Goal: Check status: Check status

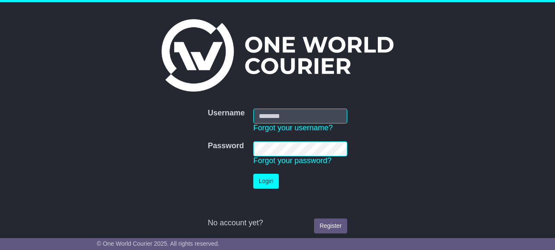
type input "**********"
click at [270, 176] on button "Login" at bounding box center [266, 180] width 26 height 15
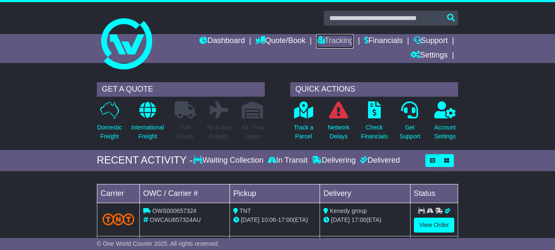
drag, startPoint x: 333, startPoint y: 40, endPoint x: 368, endPoint y: 99, distance: 68.8
click at [333, 40] on link "Tracking" at bounding box center [334, 41] width 37 height 14
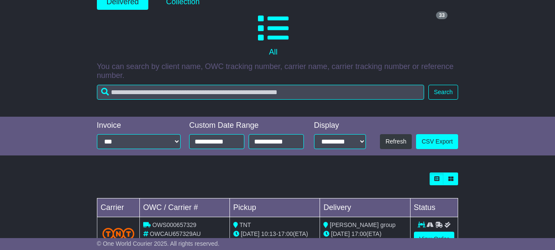
scroll to position [88, 0]
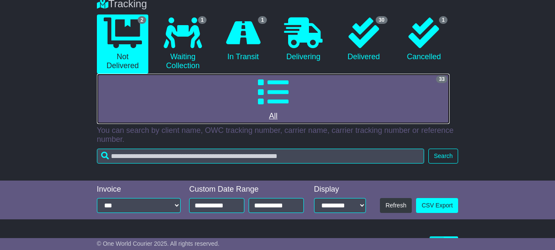
drag, startPoint x: 272, startPoint y: 94, endPoint x: 270, endPoint y: 109, distance: 15.0
click at [272, 94] on icon at bounding box center [273, 92] width 31 height 31
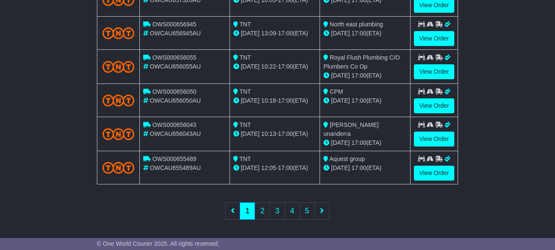
scroll to position [454, 0]
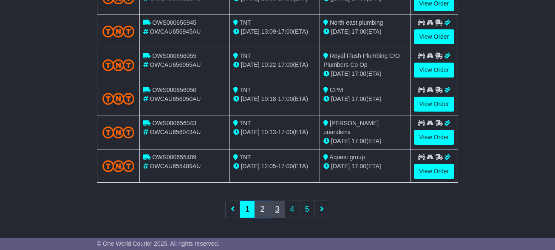
drag, startPoint x: 263, startPoint y: 204, endPoint x: 273, endPoint y: 201, distance: 10.6
click at [264, 203] on link "2" at bounding box center [262, 208] width 15 height 17
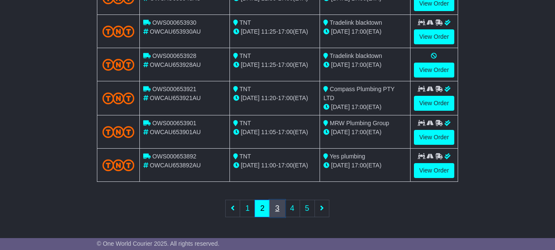
click at [277, 206] on link "3" at bounding box center [277, 207] width 15 height 17
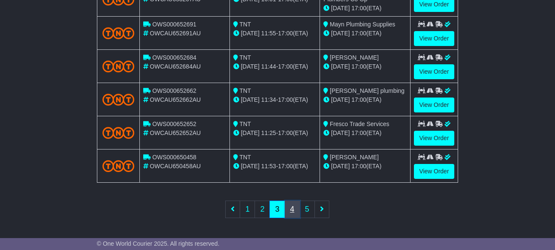
click at [291, 207] on link "4" at bounding box center [292, 208] width 15 height 17
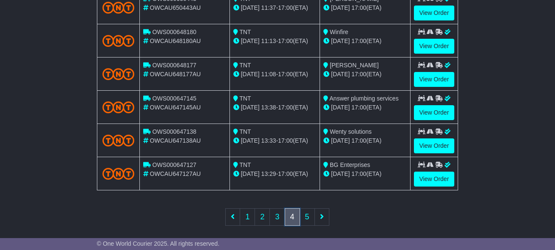
scroll to position [453, 0]
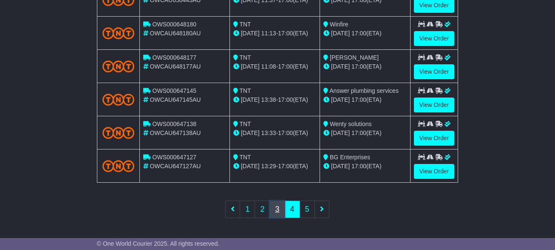
click at [276, 206] on link "3" at bounding box center [277, 208] width 15 height 17
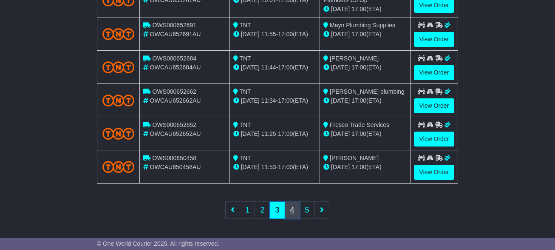
click at [290, 207] on link "4" at bounding box center [292, 209] width 15 height 17
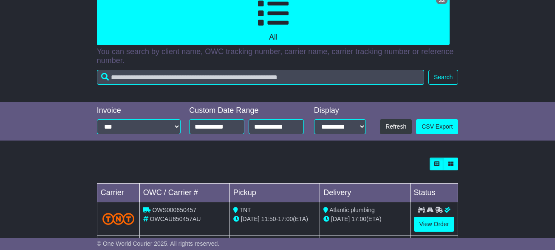
scroll to position [155, 0]
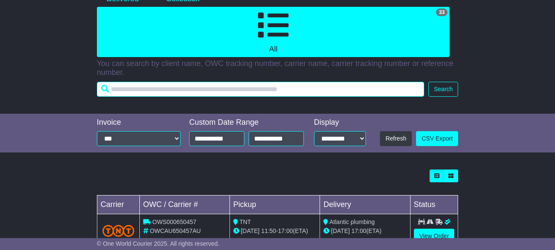
click at [325, 88] on input "text" at bounding box center [260, 89] width 327 height 15
type input "**********"
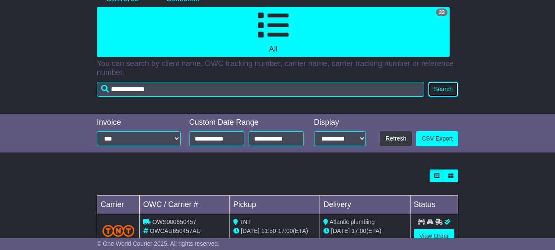
click at [443, 90] on button "Search" at bounding box center [444, 89] width 30 height 15
click at [444, 89] on button "Search" at bounding box center [444, 89] width 30 height 15
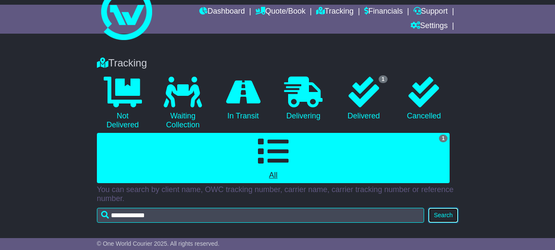
scroll to position [0, 0]
